Goal: Task Accomplishment & Management: Manage account settings

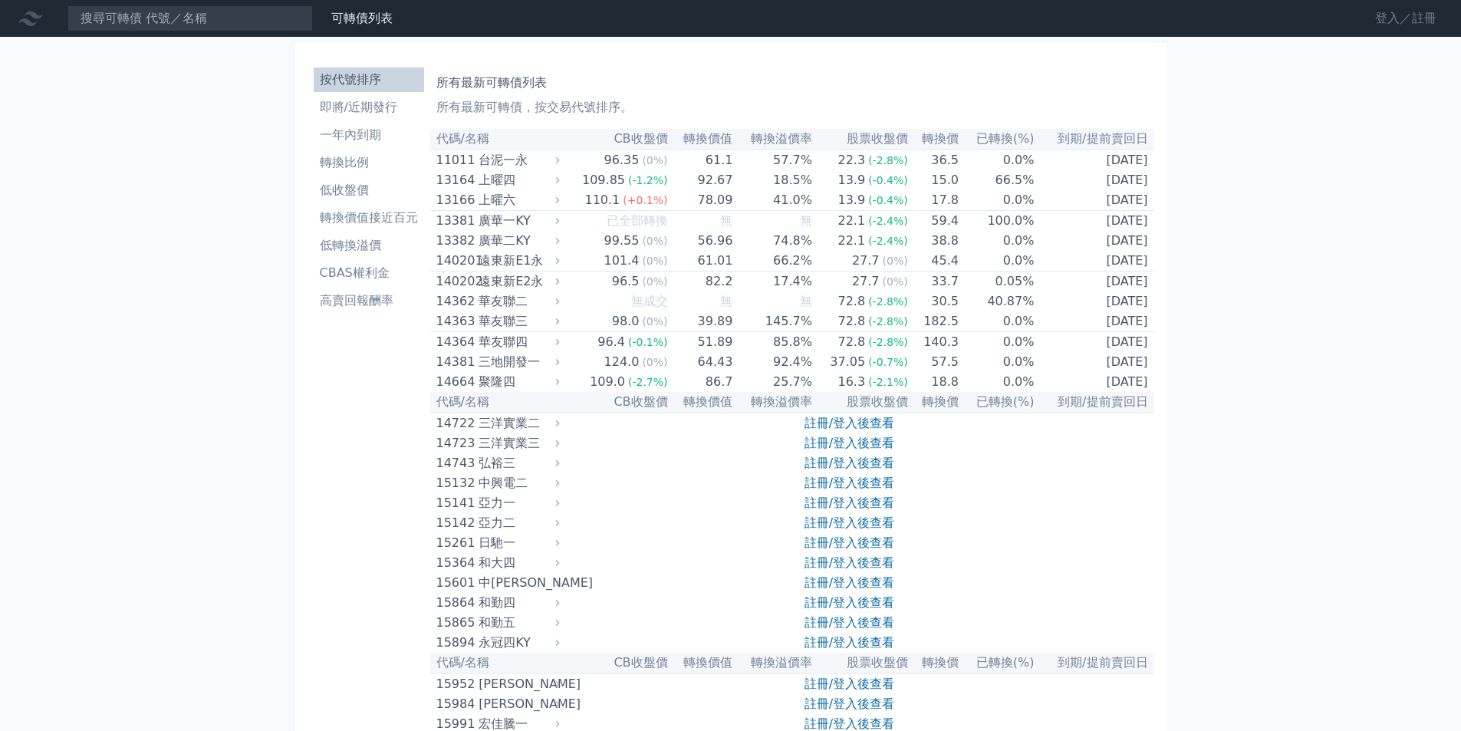
click at [1416, 14] on link "登入／註冊" at bounding box center [1406, 18] width 86 height 25
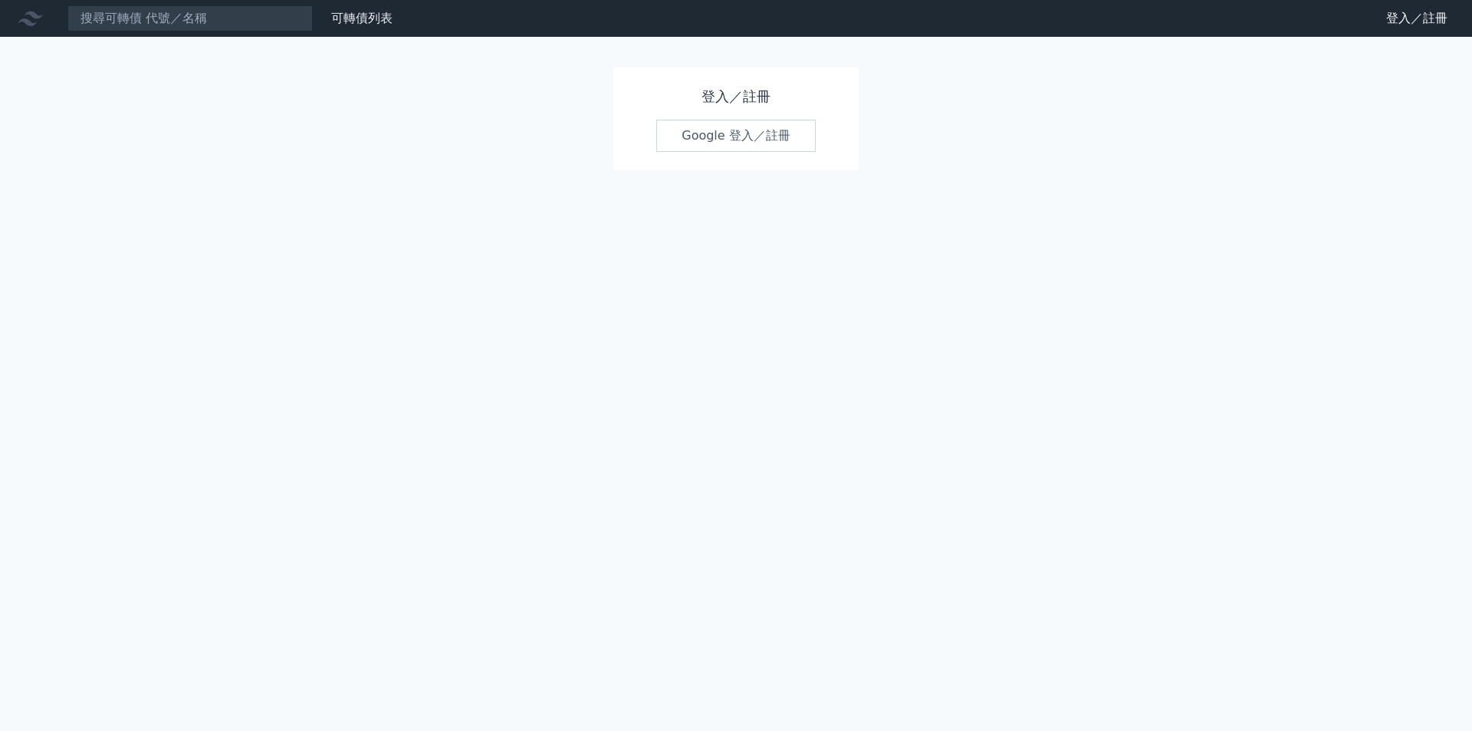
click at [761, 133] on link "Google 登入／註冊" at bounding box center [735, 136] width 159 height 32
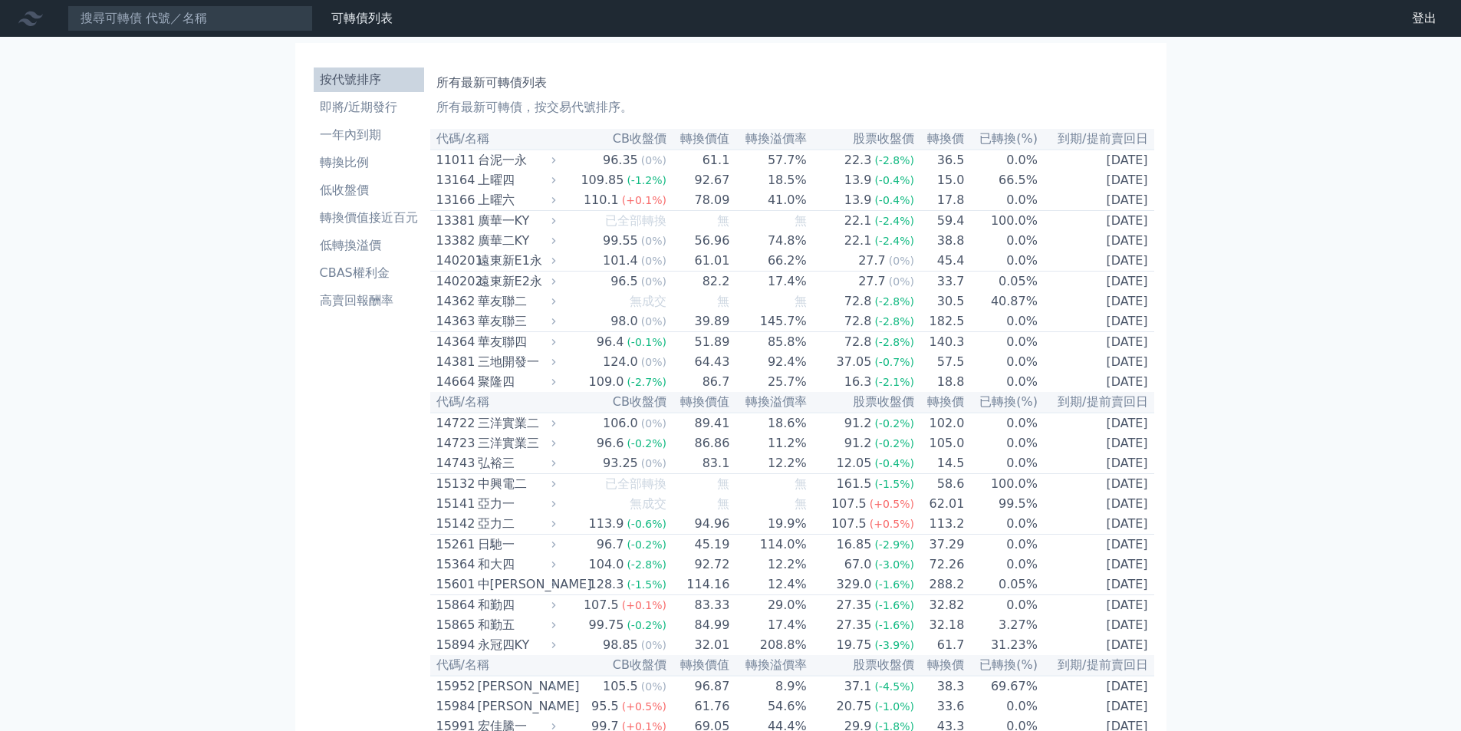
scroll to position [1342, 0]
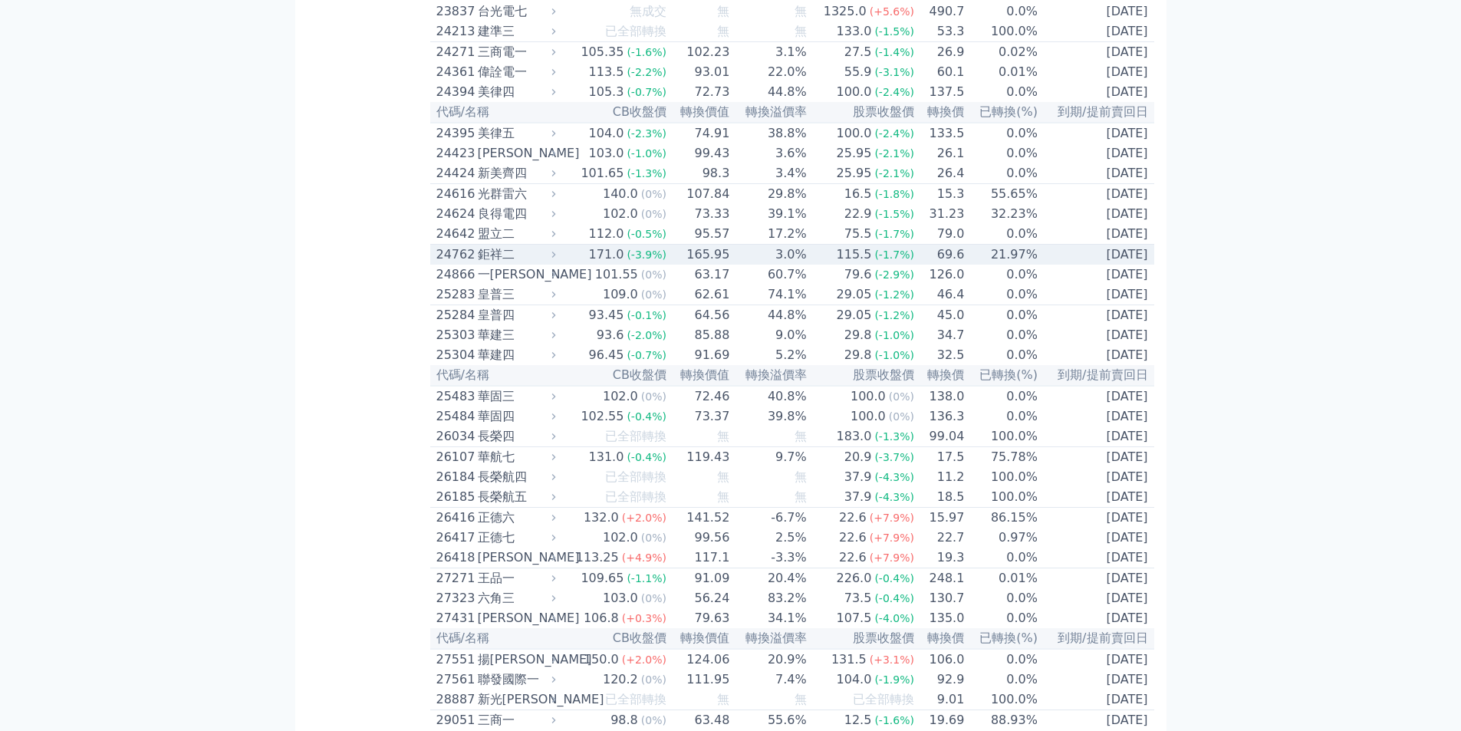
click at [1004, 265] on td "21.97%" at bounding box center [1002, 255] width 74 height 21
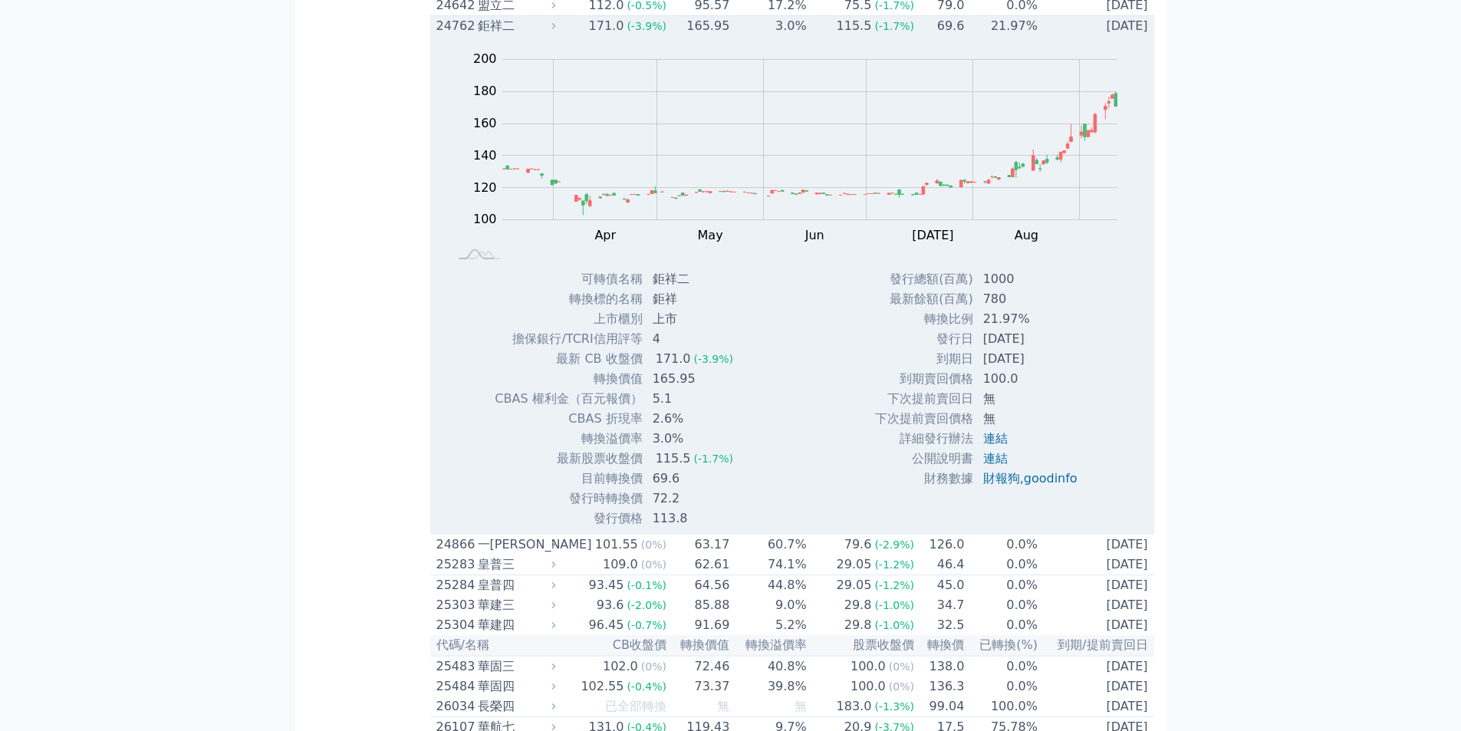
scroll to position [1572, 0]
click at [1118, 212] on rect at bounding box center [791, 154] width 675 height 215
